Goal: Information Seeking & Learning: Learn about a topic

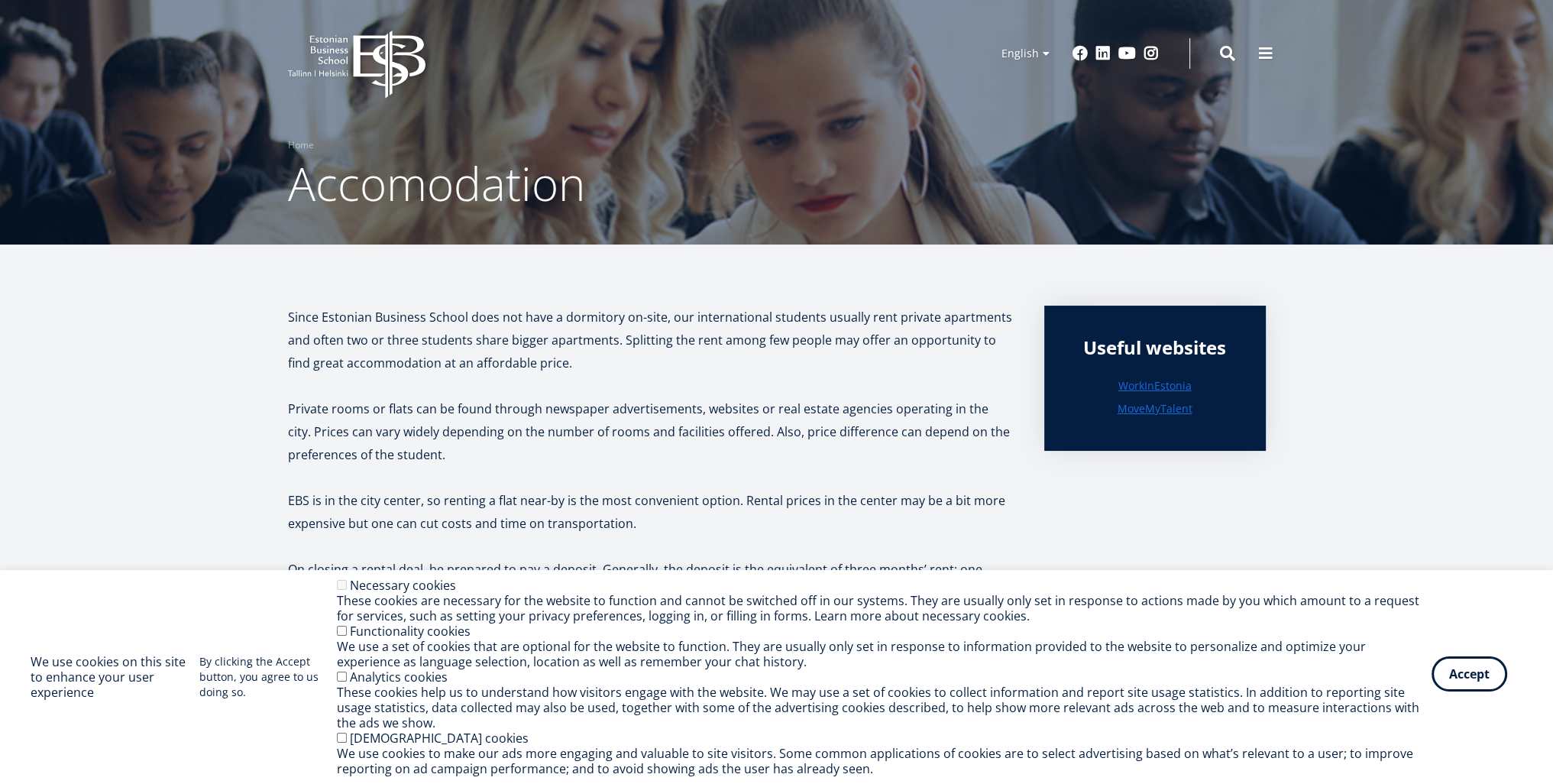
click at [1497, 674] on button "Accept" at bounding box center [1470, 674] width 76 height 35
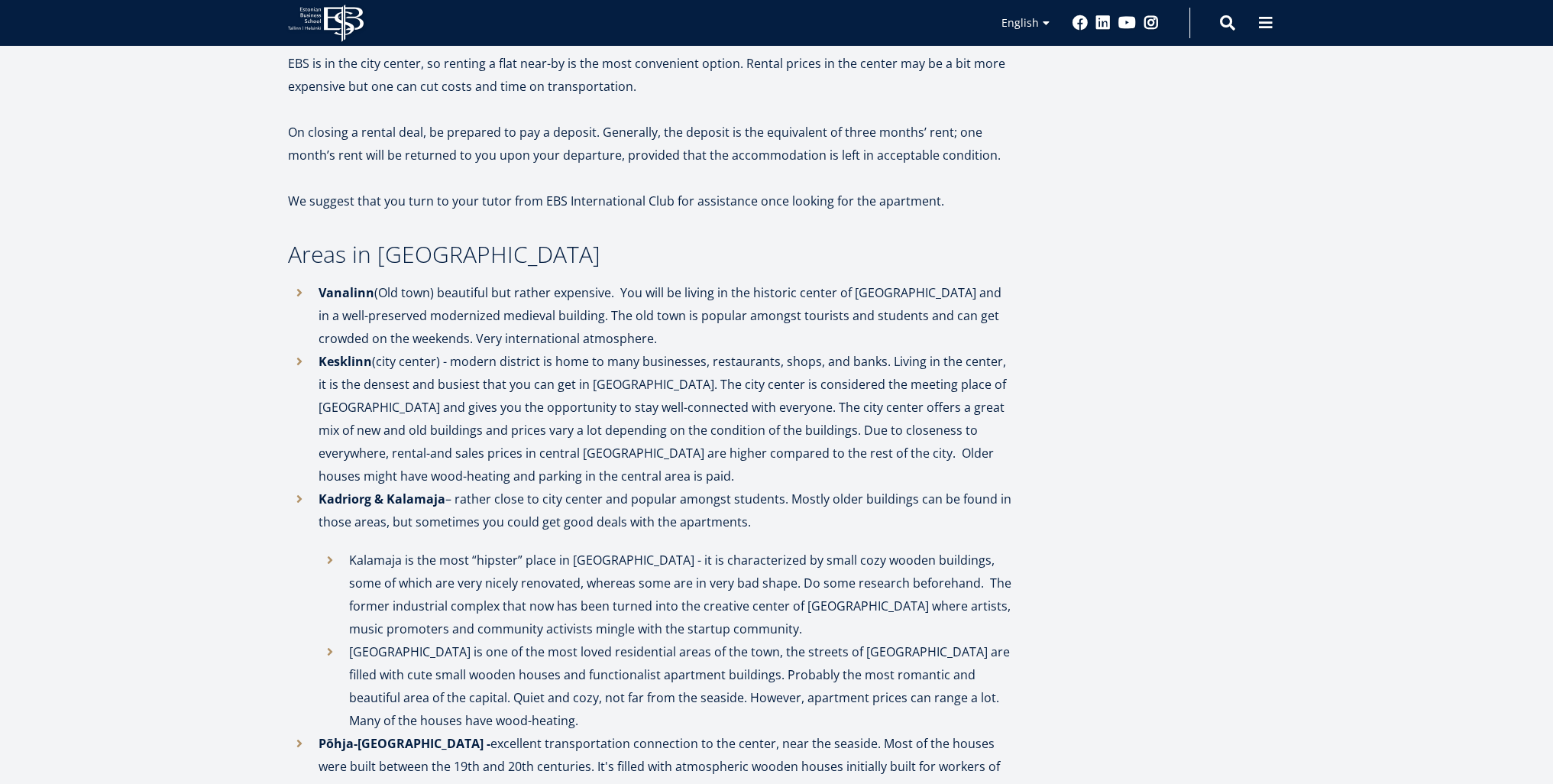
scroll to position [458, 0]
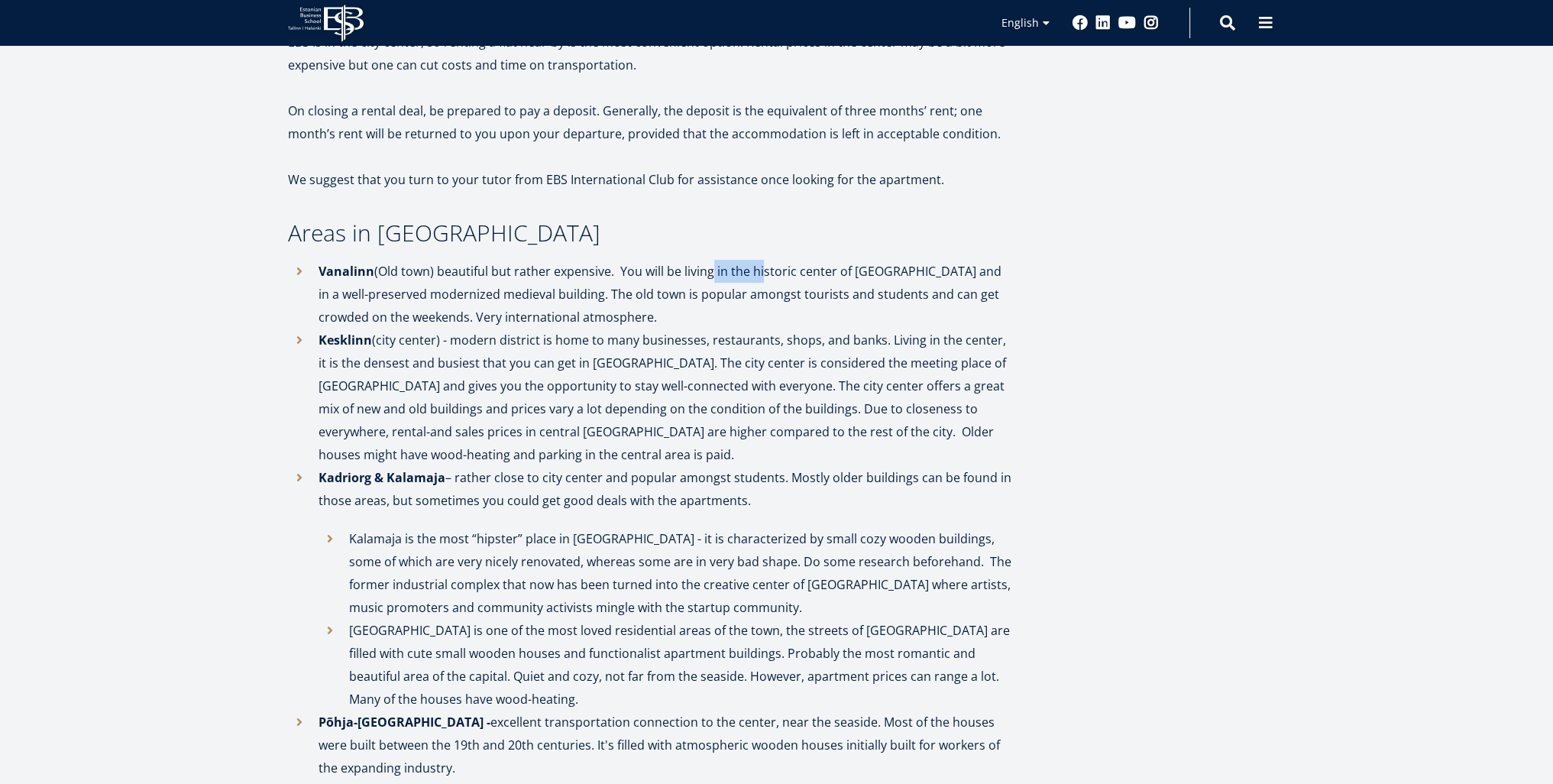
drag, startPoint x: 752, startPoint y: 273, endPoint x: 764, endPoint y: 274, distance: 12.0
click at [761, 273] on p "Vanalinn (Old town) beautiful but rather expensive. You will be living in the h…" at bounding box center [666, 294] width 695 height 69
click at [764, 274] on p "Vanalinn (Old town) beautiful but rather expensive. You will be living in the h…" at bounding box center [666, 294] width 695 height 69
drag, startPoint x: 764, startPoint y: 274, endPoint x: 909, endPoint y: 279, distance: 145.1
click at [903, 279] on p "Vanalinn (Old town) beautiful but rather expensive. You will be living in the h…" at bounding box center [666, 294] width 695 height 69
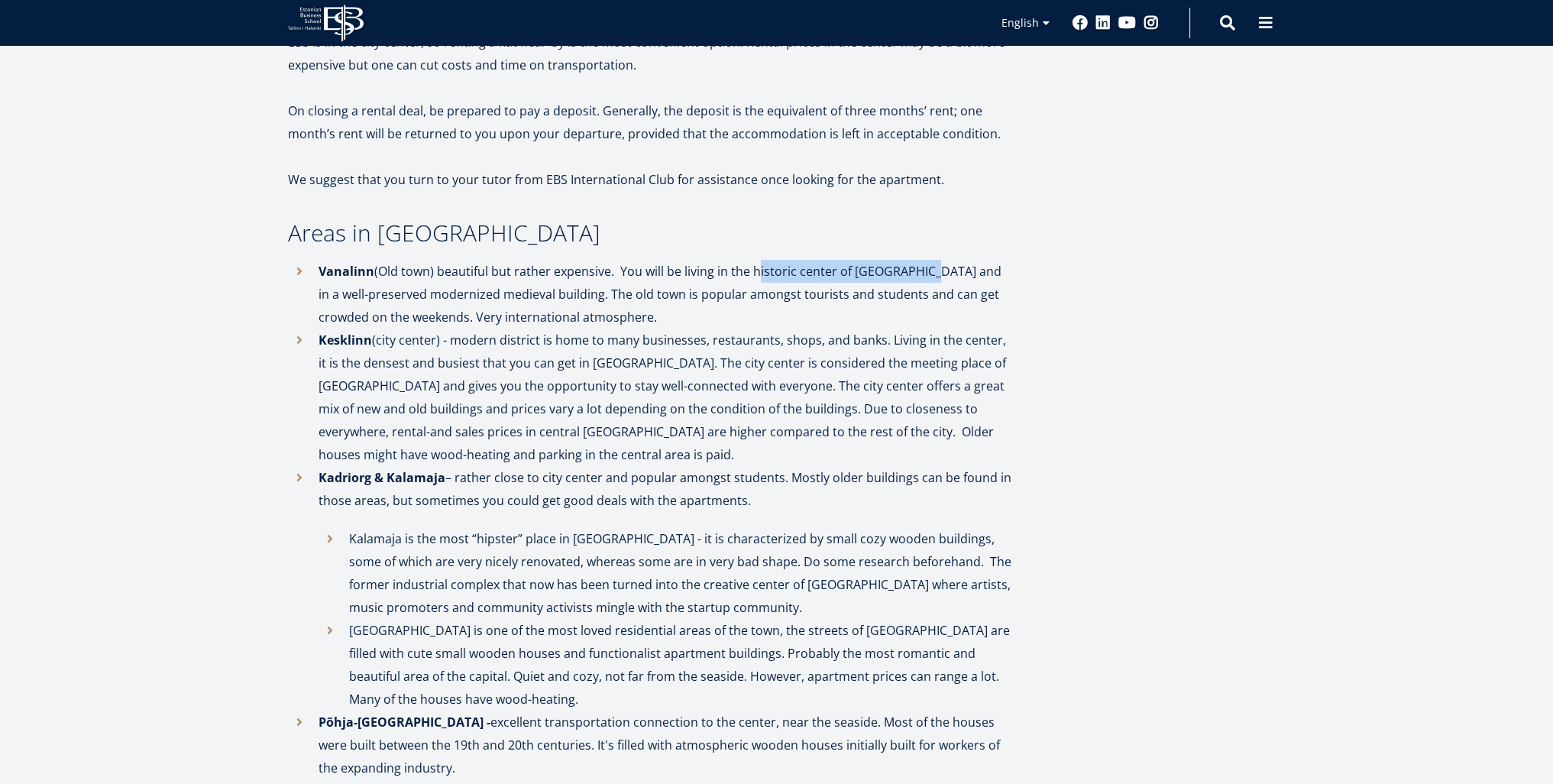
click at [909, 279] on p "Vanalinn (Old town) beautiful but rather expensive. You will be living in the h…" at bounding box center [666, 294] width 695 height 69
drag, startPoint x: 935, startPoint y: 269, endPoint x: 728, endPoint y: 273, distance: 207.0
click at [755, 274] on p "Vanalinn (Old town) beautiful but rather expensive. You will be living in the h…" at bounding box center [666, 294] width 695 height 69
click at [718, 272] on p "Vanalinn (Old town) beautiful but rather expensive. You will be living in the h…" at bounding box center [666, 294] width 695 height 69
drag, startPoint x: 498, startPoint y: 289, endPoint x: 676, endPoint y: 297, distance: 178.2
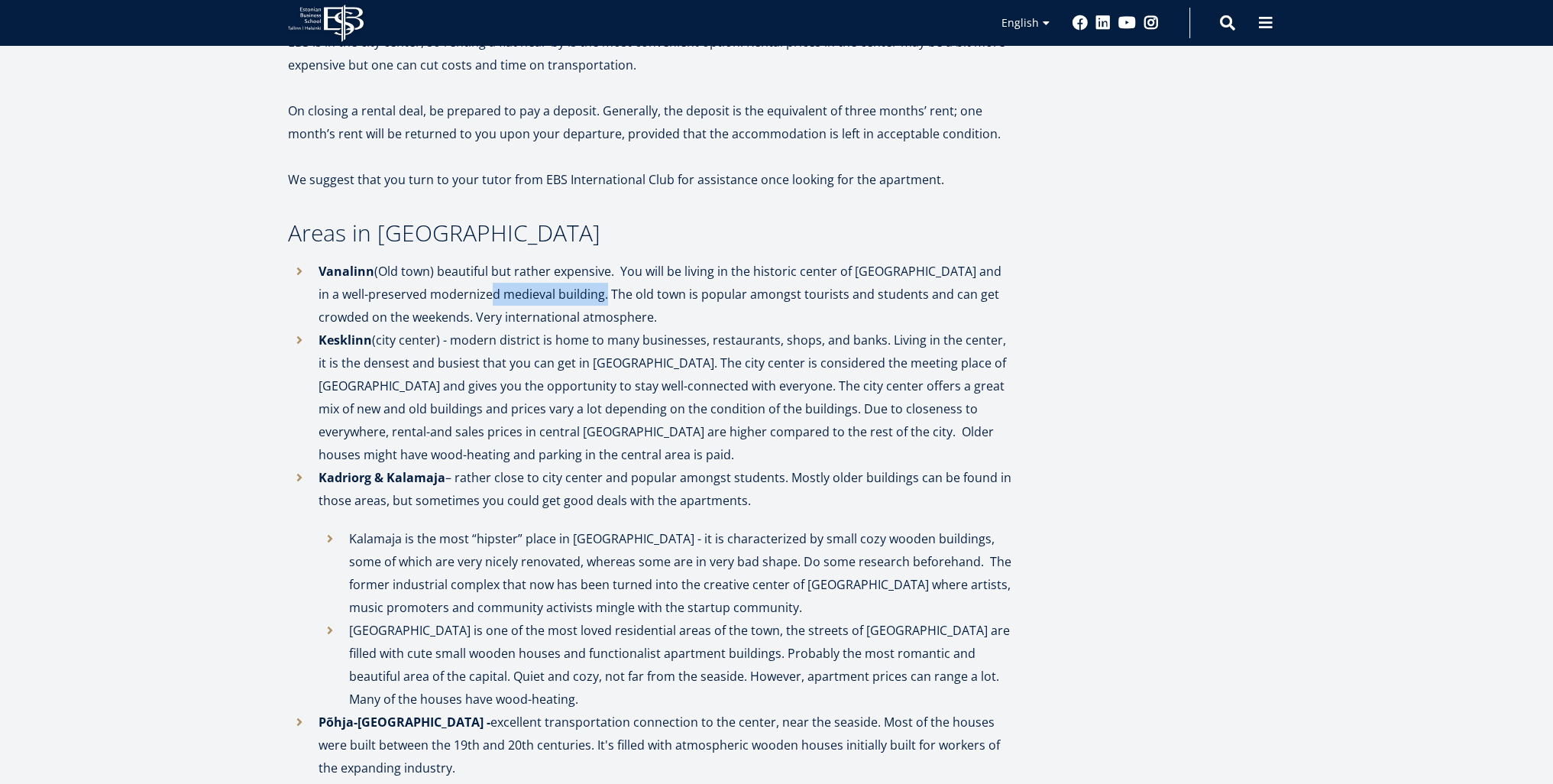
click at [616, 294] on p "Vanalinn (Old town) beautiful but rather expensive. You will be living in the h…" at bounding box center [666, 294] width 695 height 69
click at [676, 297] on p "Vanalinn (Old town) beautiful but rather expensive. You will be living in the h…" at bounding box center [666, 294] width 695 height 69
drag, startPoint x: 715, startPoint y: 296, endPoint x: 625, endPoint y: 297, distance: 90.0
click at [639, 297] on p "Vanalinn (Old town) beautiful but rather expensive. You will be living in the h…" at bounding box center [666, 294] width 695 height 69
click at [625, 297] on p "Vanalinn (Old town) beautiful but rather expensive. You will be living in the h…" at bounding box center [666, 294] width 695 height 69
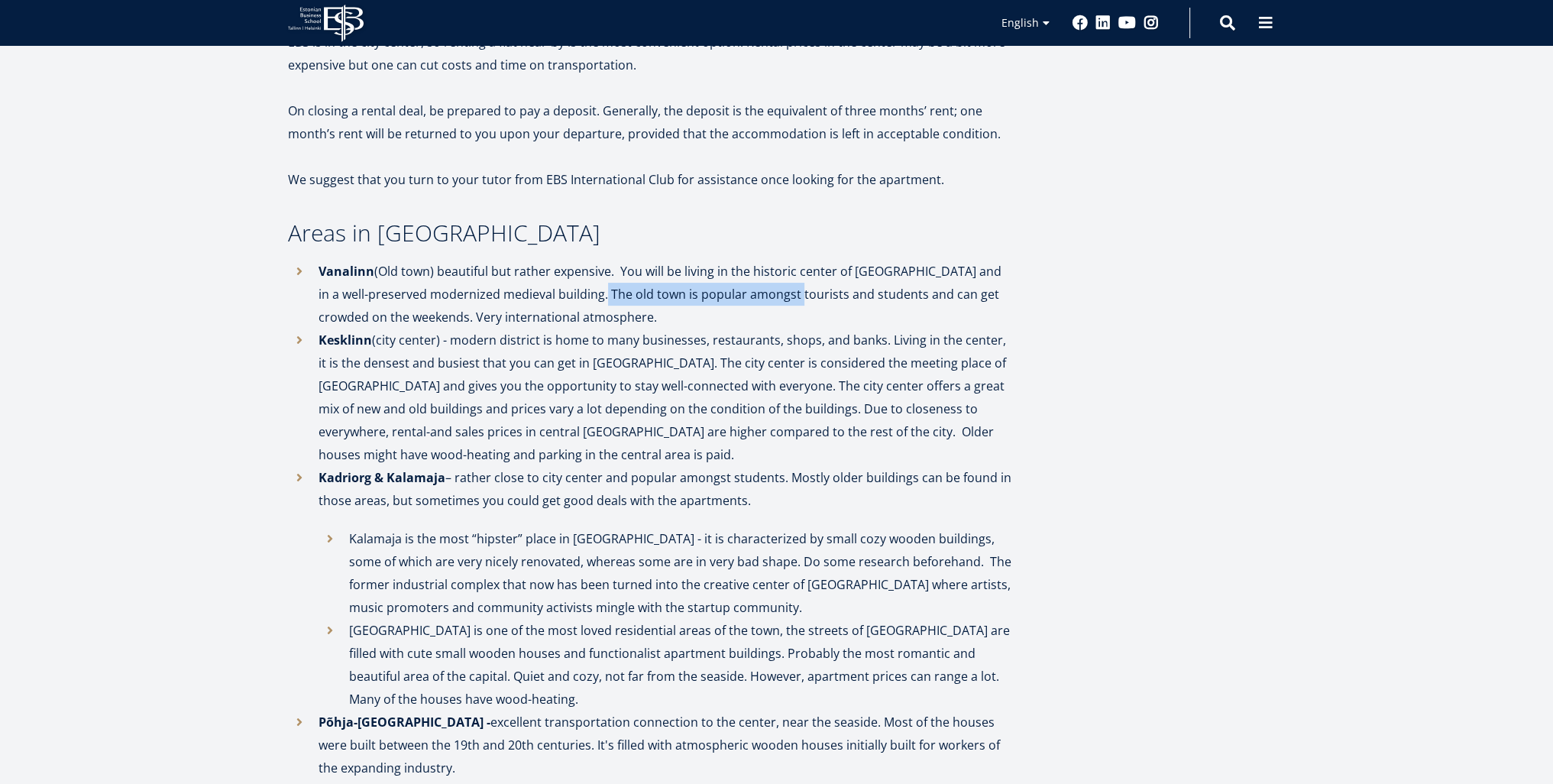
drag, startPoint x: 625, startPoint y: 297, endPoint x: 835, endPoint y: 306, distance: 210.2
click at [801, 304] on p "Vanalinn (Old town) beautiful but rather expensive. You will be living in the h…" at bounding box center [666, 294] width 695 height 69
click at [846, 306] on p "Vanalinn (Old town) beautiful but rather expensive. You will be living in the h…" at bounding box center [666, 294] width 695 height 69
drag, startPoint x: 856, startPoint y: 296, endPoint x: 952, endPoint y: 291, distance: 96.1
click at [944, 291] on p "Vanalinn (Old town) beautiful but rather expensive. You will be living in the h…" at bounding box center [666, 294] width 695 height 69
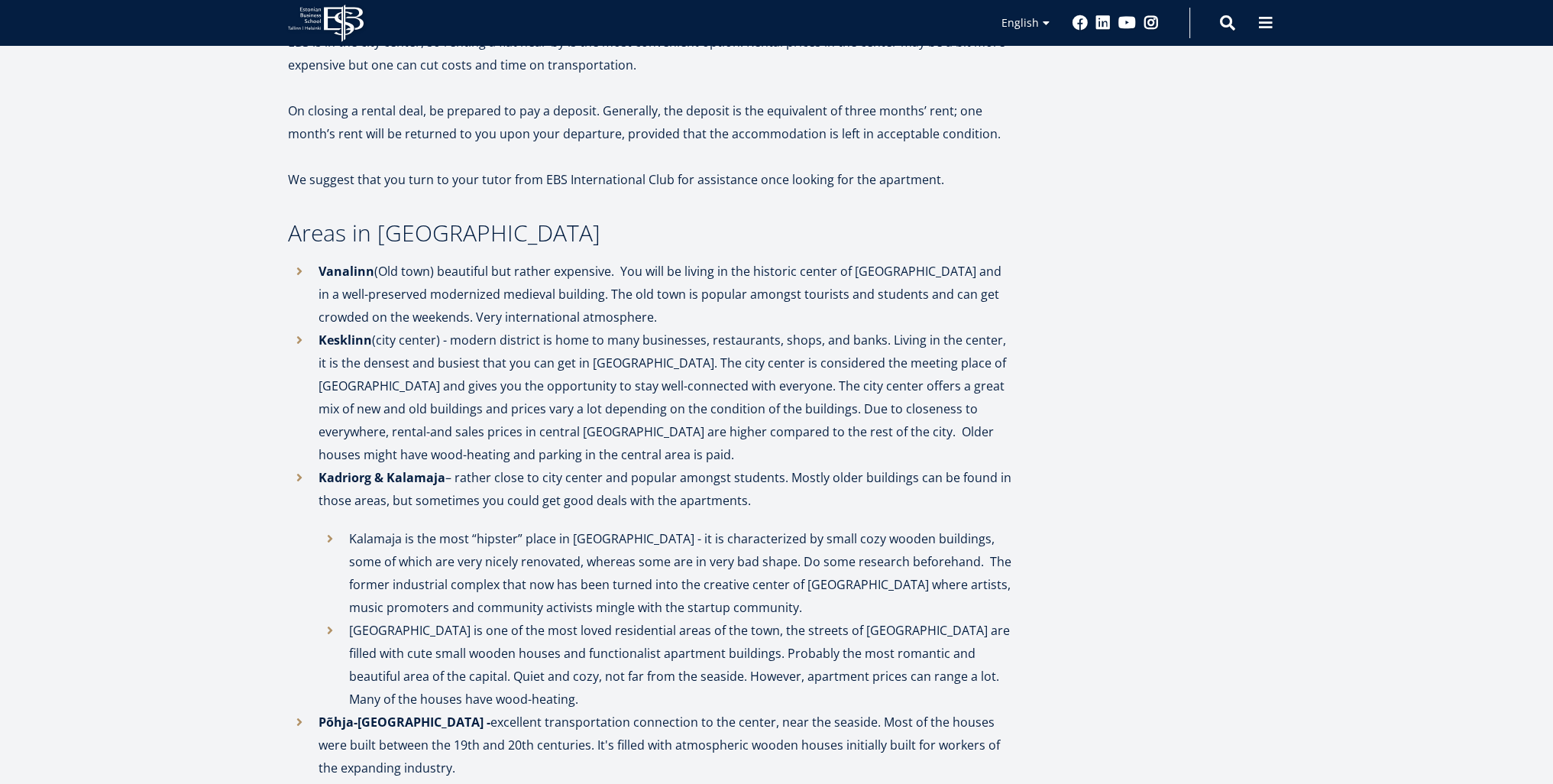
click at [952, 291] on p "Vanalinn (Old town) beautiful but rather expensive. You will be living in the h…" at bounding box center [666, 294] width 695 height 69
drag, startPoint x: 528, startPoint y: 314, endPoint x: 470, endPoint y: 315, distance: 58.0
click at [474, 315] on p "Vanalinn (Old town) beautiful but rather expensive. You will be living in the h…" at bounding box center [666, 294] width 695 height 69
click at [470, 315] on p "Vanalinn (Old town) beautiful but rather expensive. You will be living in the h…" at bounding box center [666, 294] width 695 height 69
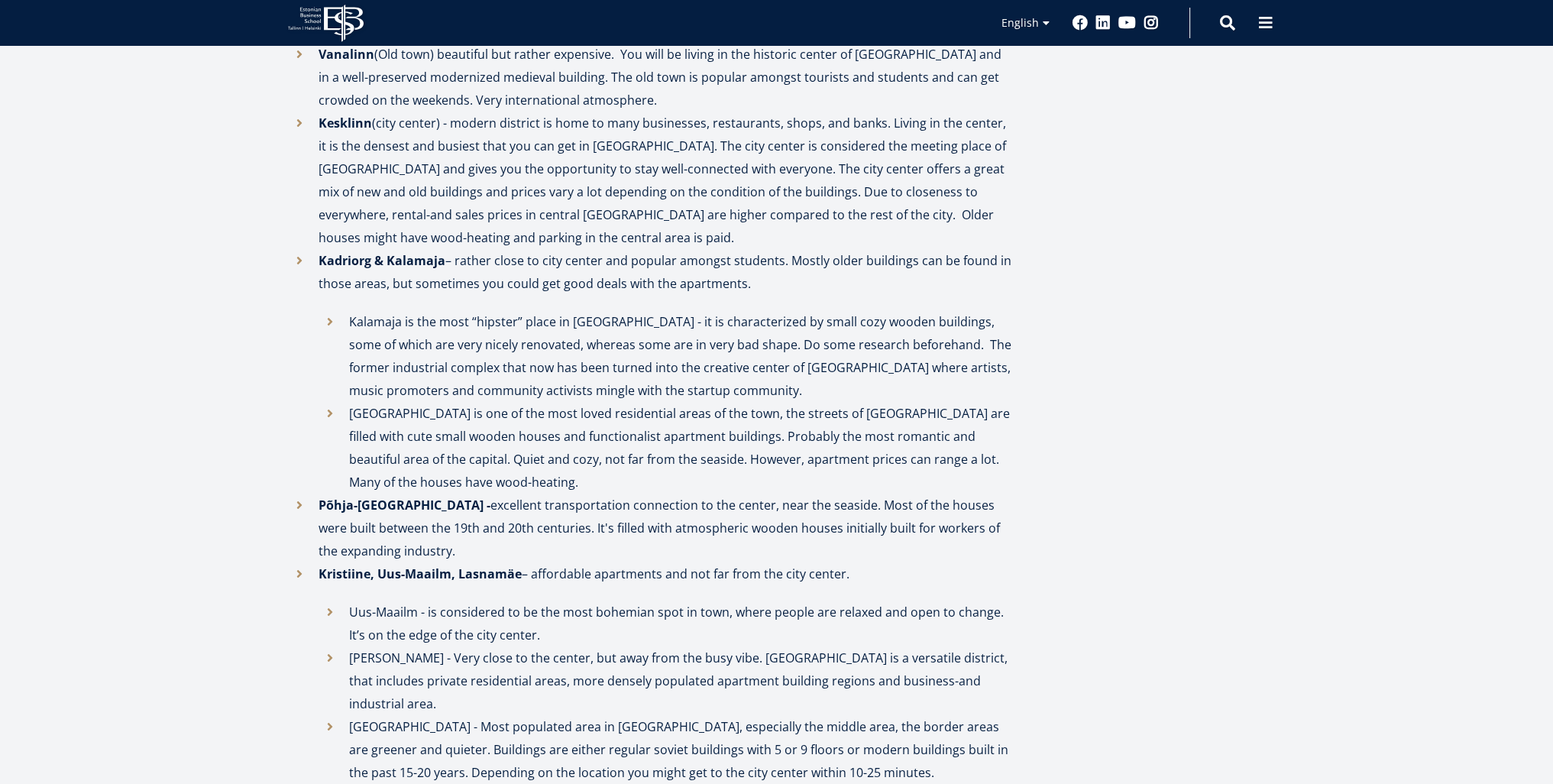
scroll to position [687, 0]
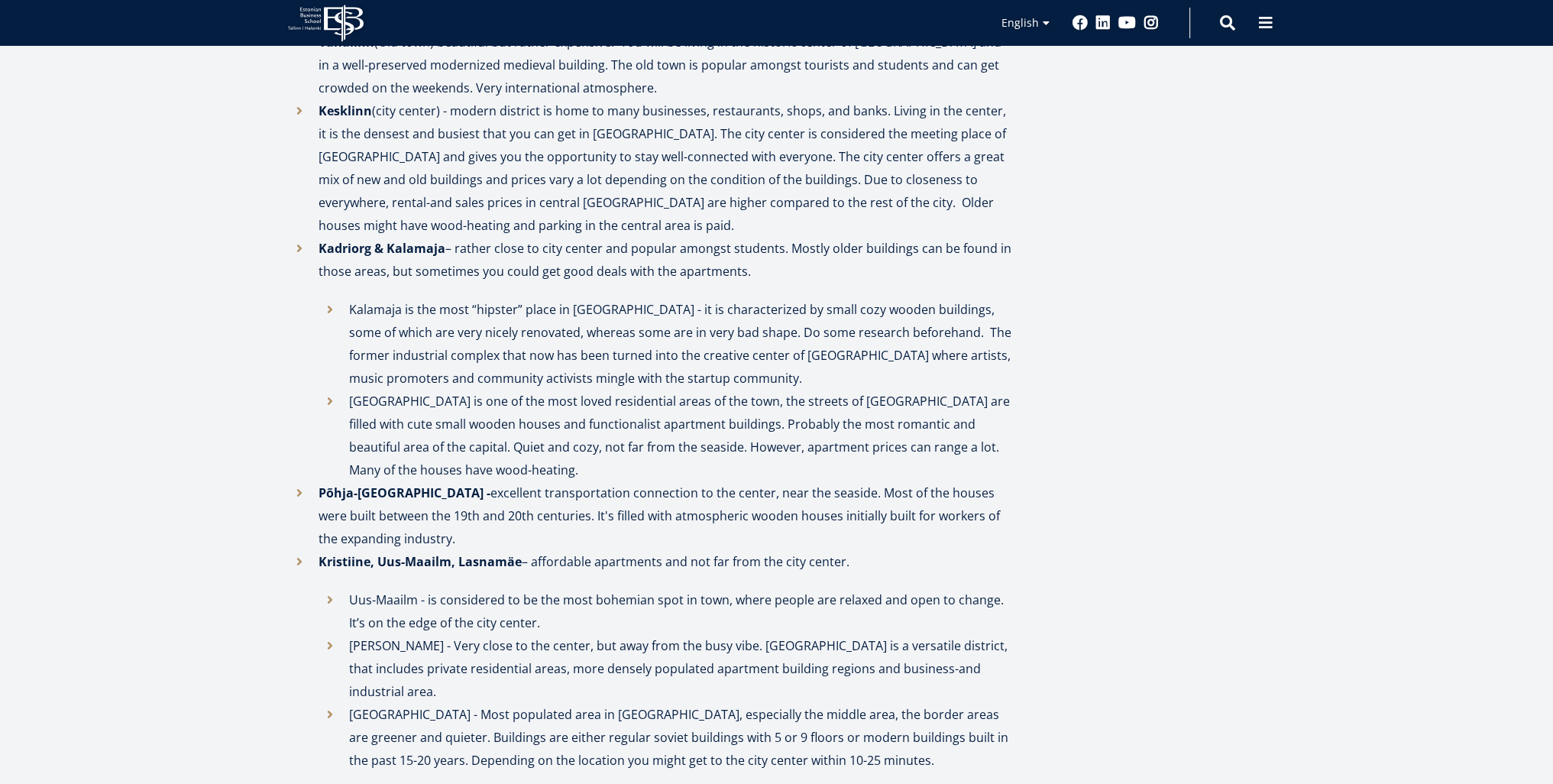
click at [295, 497] on li "Põhja-[GEOGRAPHIC_DATA] - excellent transportation connection to the center, ne…" at bounding box center [650, 516] width 726 height 69
click at [299, 495] on li "Põhja-[GEOGRAPHIC_DATA] - excellent transportation connection to the center, ne…" at bounding box center [650, 516] width 726 height 69
click at [538, 495] on li "Põhja-[GEOGRAPHIC_DATA] - excellent transportation connection to the center, ne…" at bounding box center [650, 516] width 726 height 69
click at [584, 495] on li "Põhja-[GEOGRAPHIC_DATA] - excellent transportation connection to the center, ne…" at bounding box center [650, 516] width 726 height 69
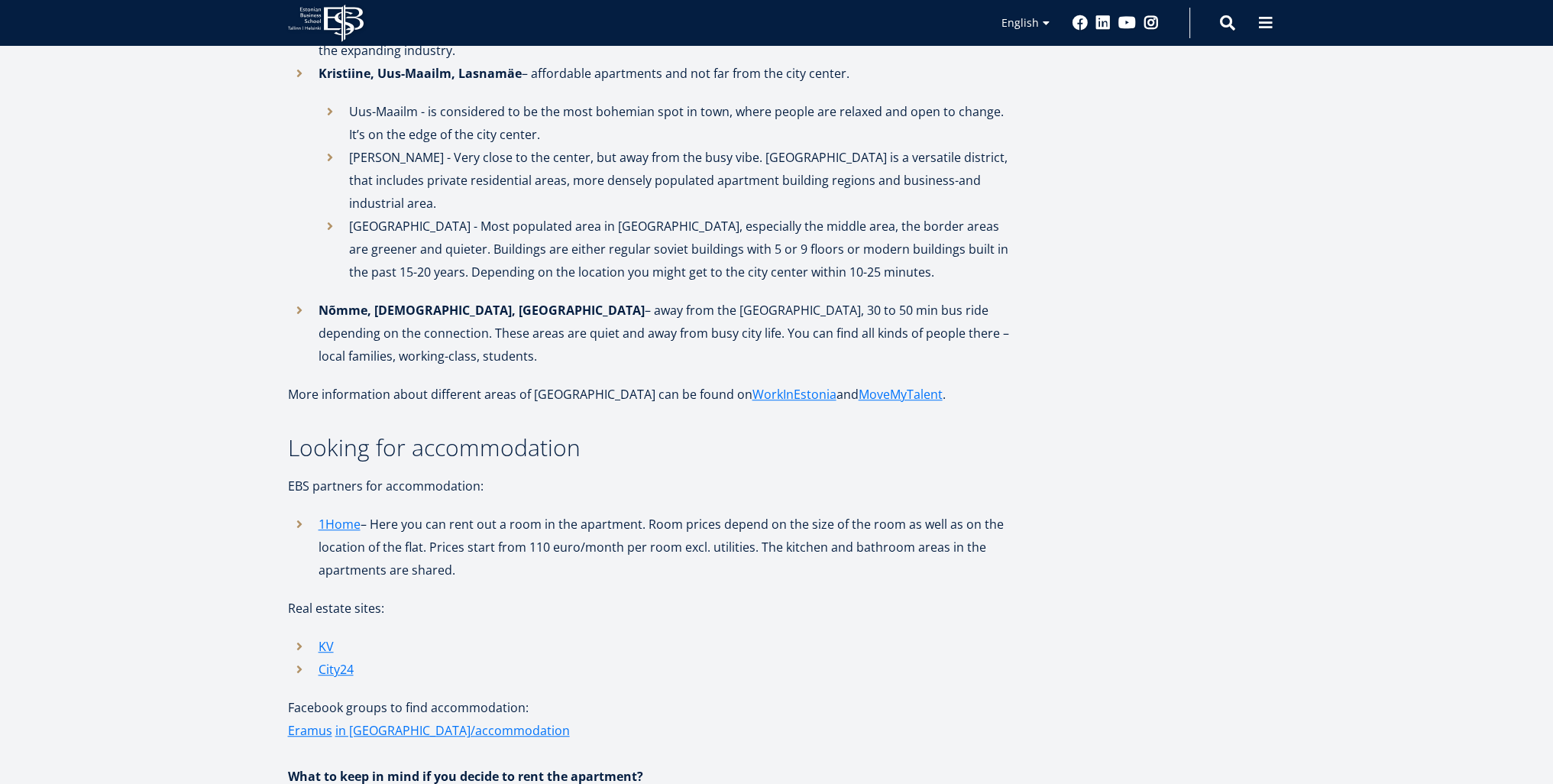
scroll to position [1222, 0]
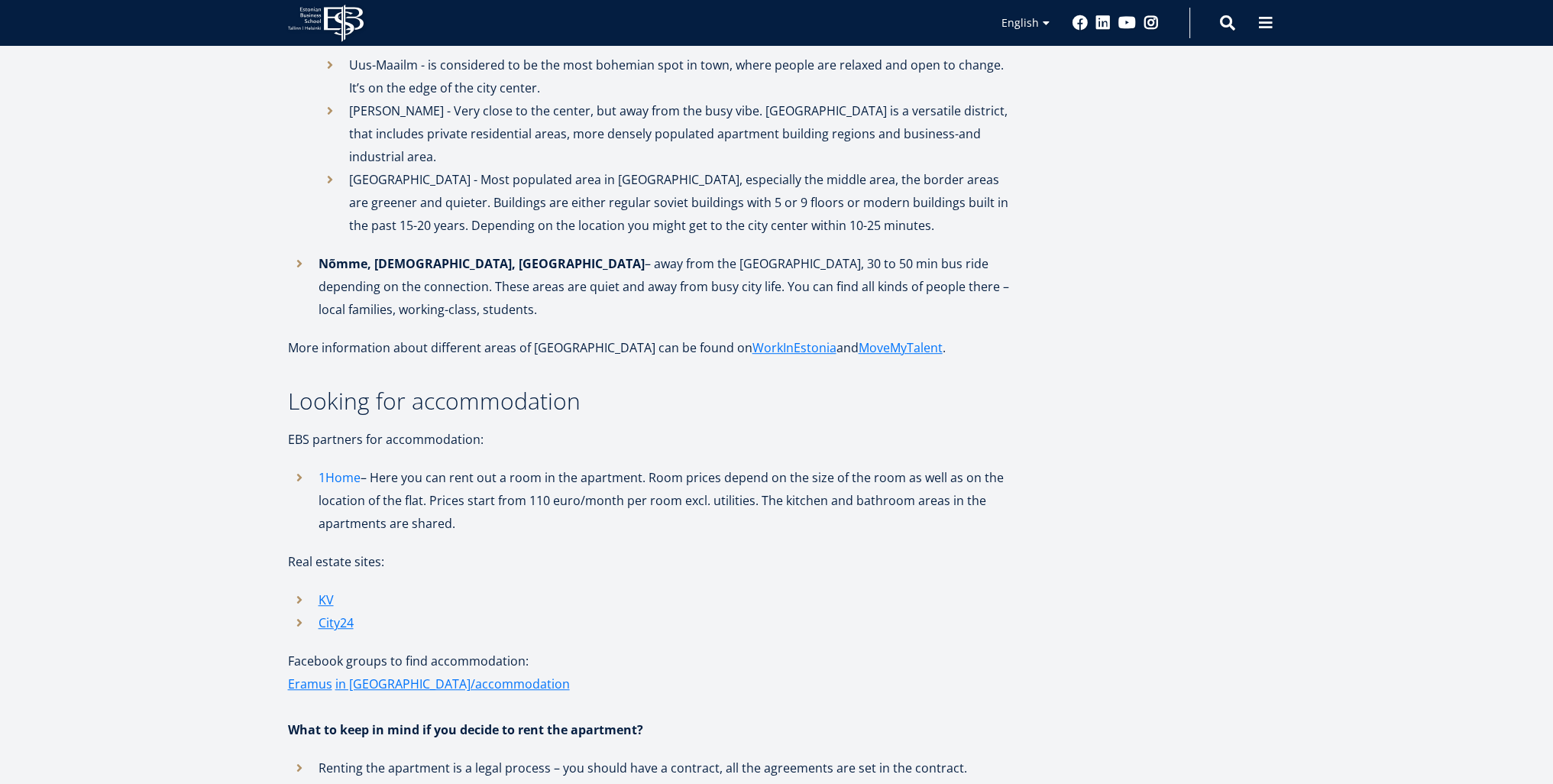
click at [337, 466] on link "1Home" at bounding box center [340, 477] width 42 height 23
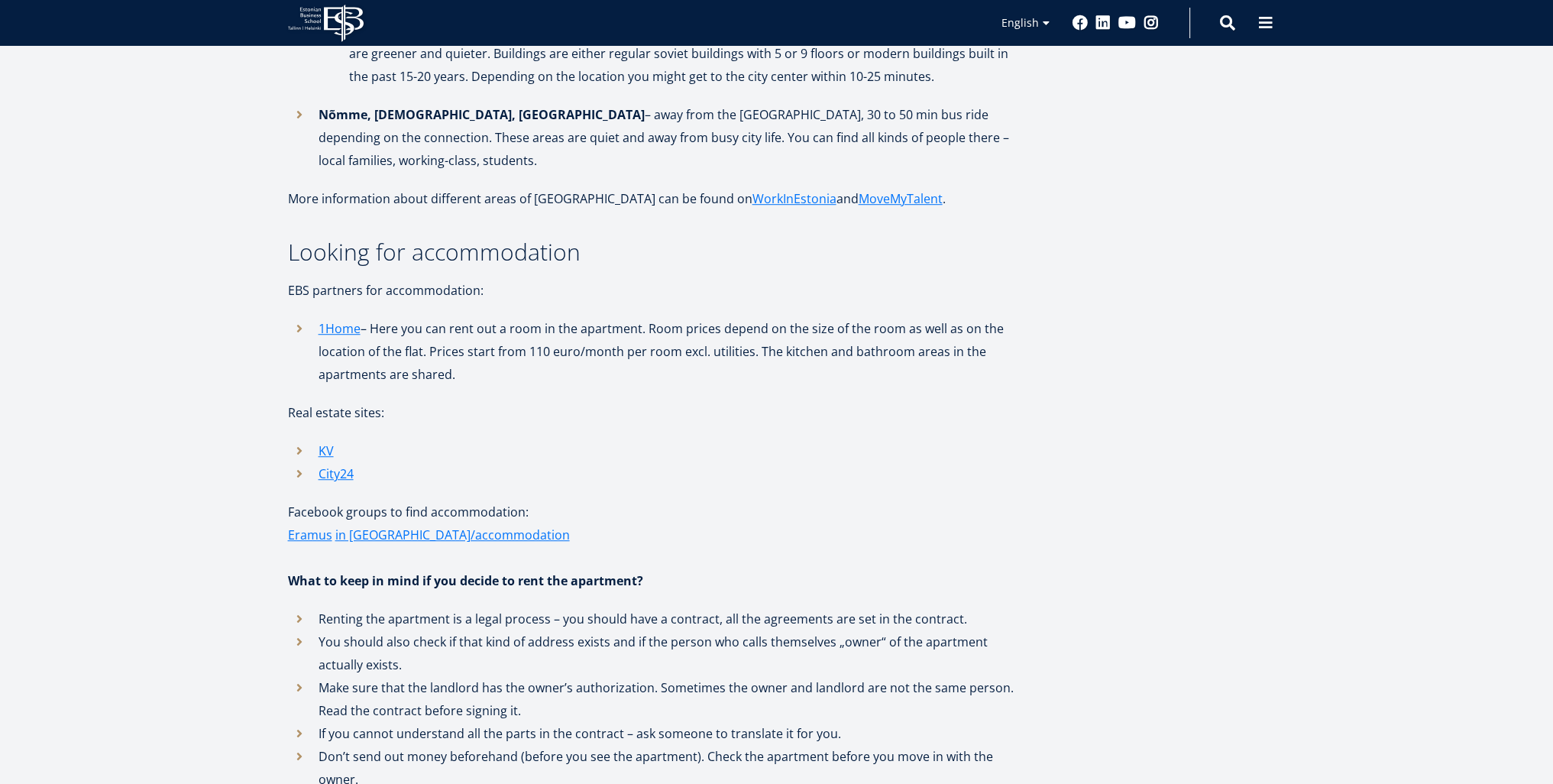
scroll to position [1375, 0]
drag, startPoint x: 354, startPoint y: 384, endPoint x: 400, endPoint y: 382, distance: 46.0
click at [400, 397] on p "Real estate sites:" at bounding box center [650, 408] width 726 height 23
click at [400, 397] on p "Real estate sites:" at bounding box center [650, 408] width 726 height 23
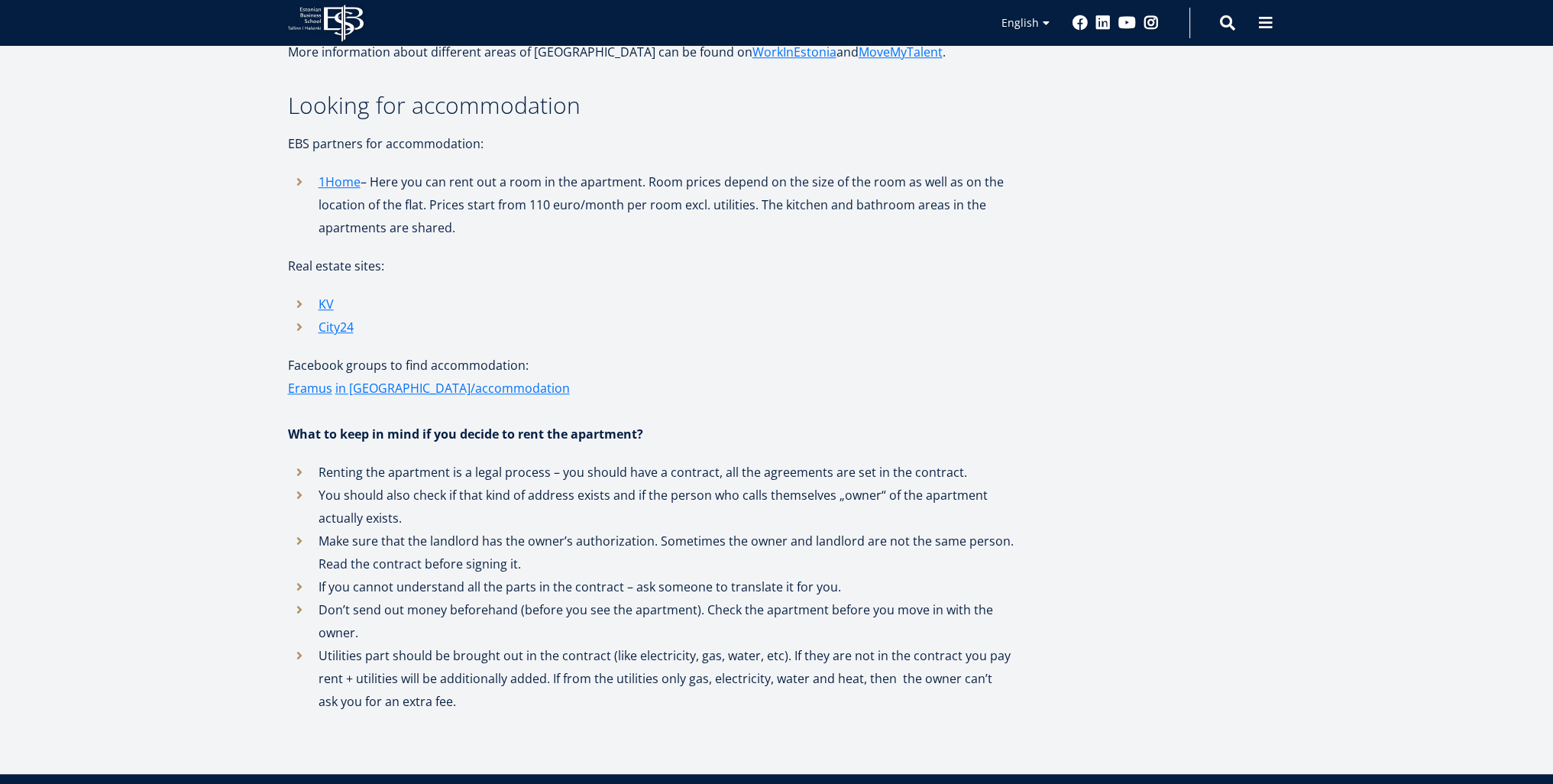
scroll to position [1528, 0]
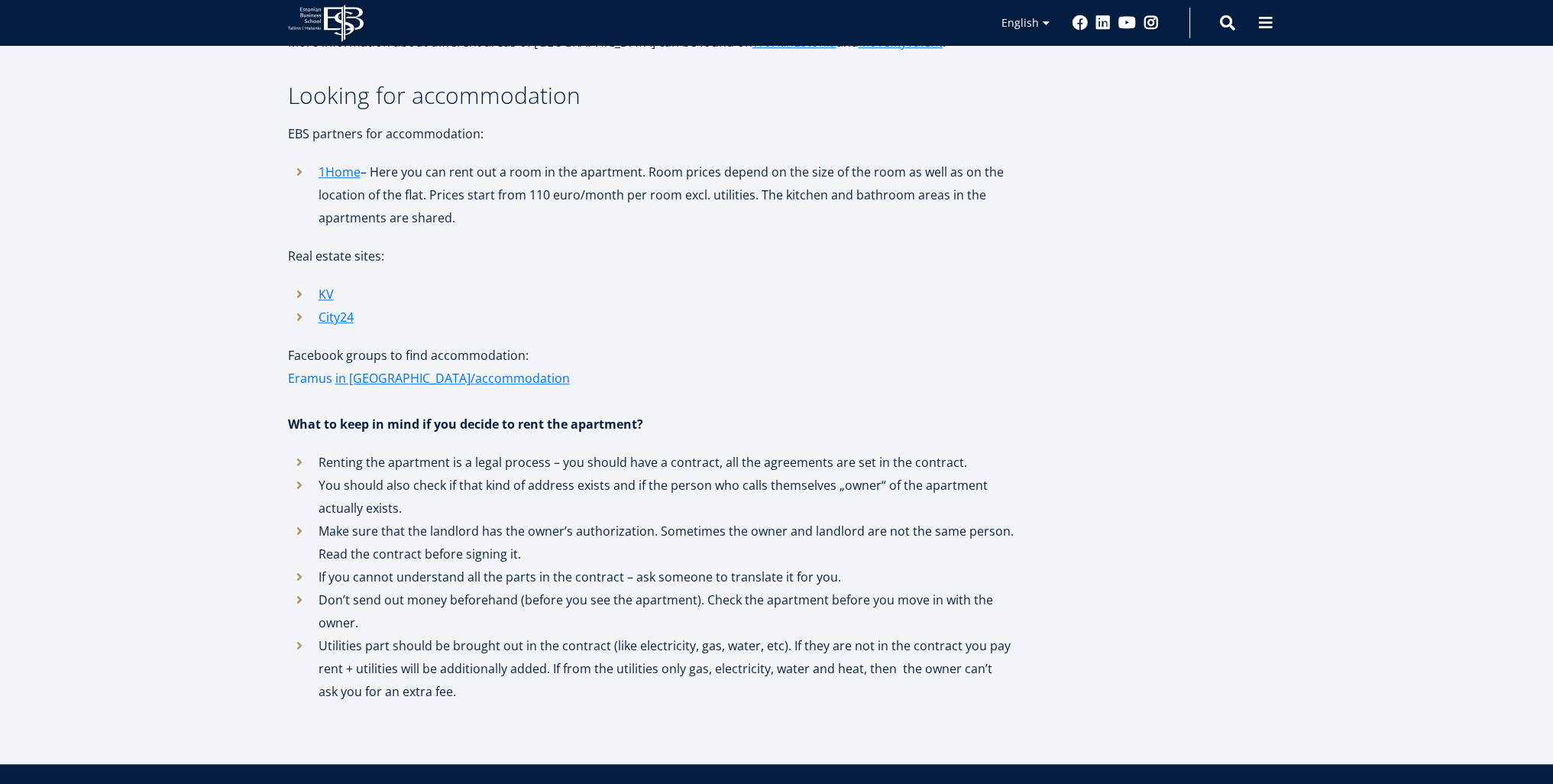
click at [312, 367] on link "Eramus" at bounding box center [310, 378] width 45 height 23
